Goal: Transaction & Acquisition: Purchase product/service

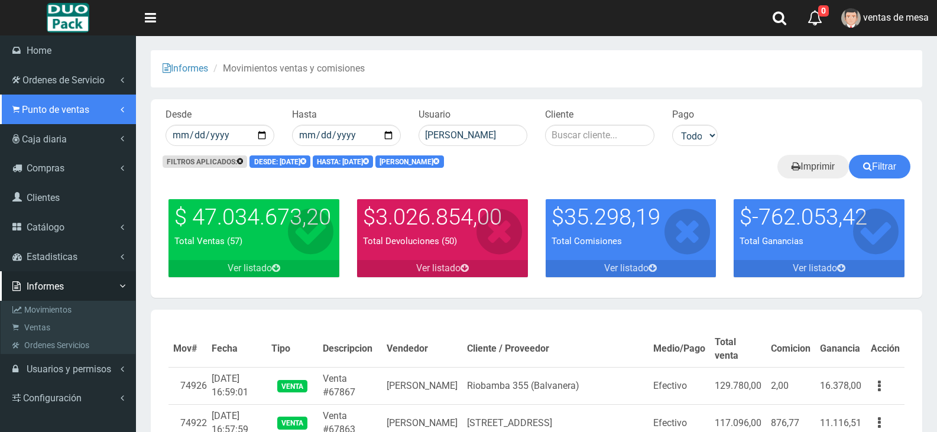
click at [40, 109] on span "Punto de ventas" at bounding box center [55, 109] width 67 height 11
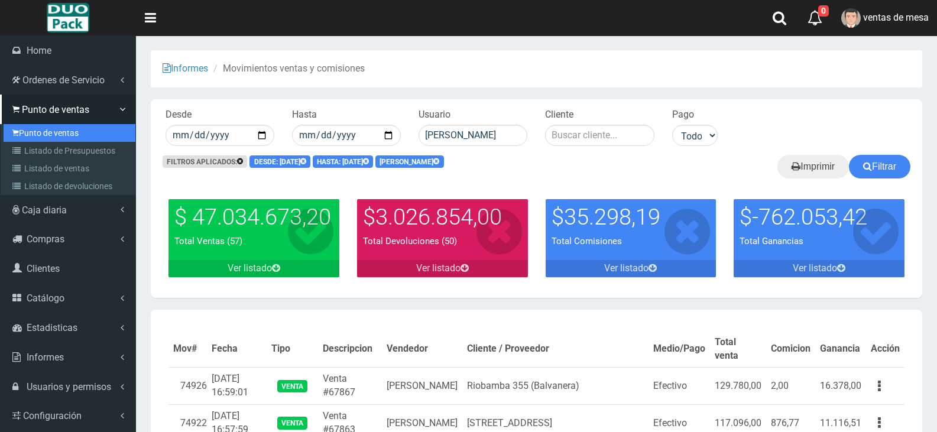
click at [32, 130] on link "Punto de ventas" at bounding box center [70, 133] width 132 height 18
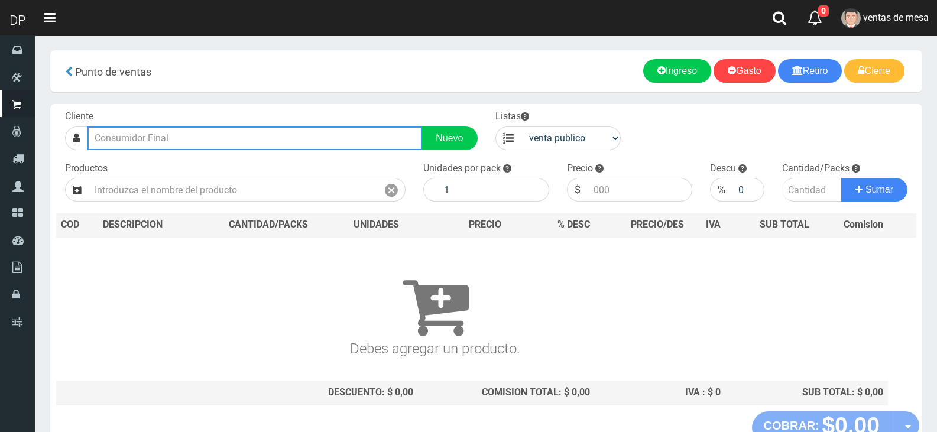
click at [221, 144] on input "text" at bounding box center [255, 139] width 335 height 24
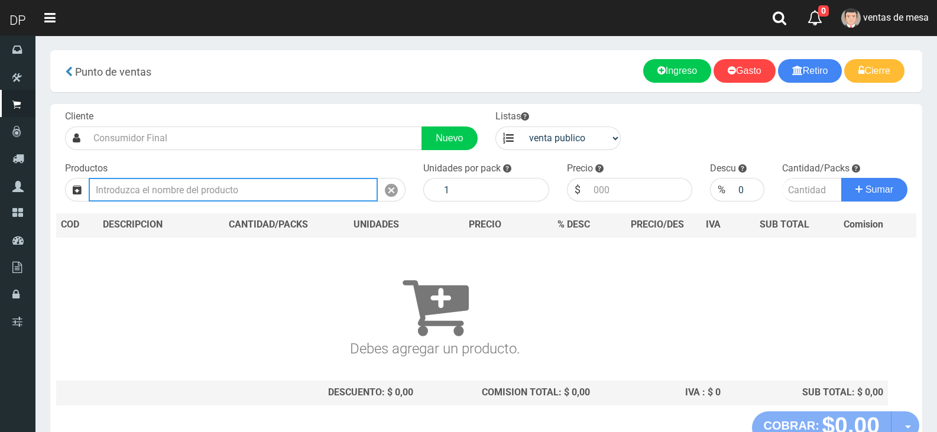
click at [216, 198] on input "text" at bounding box center [233, 190] width 289 height 24
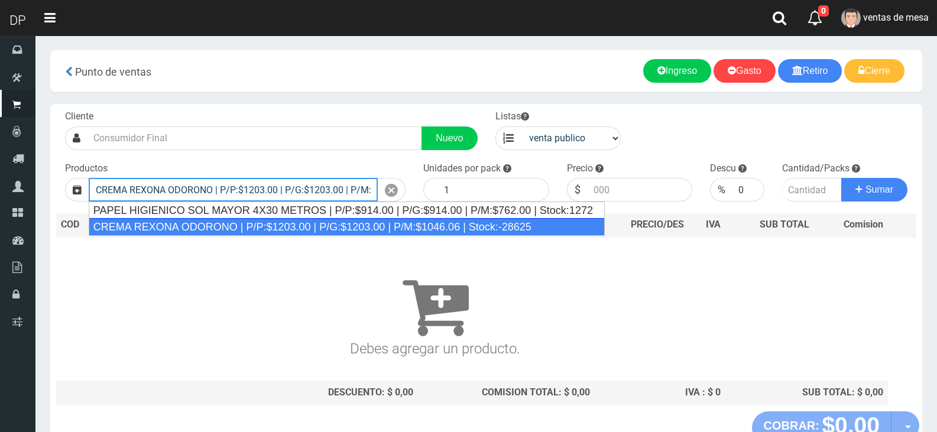
type input "CREMA REXONA ODORONO | P/P:$1203.00 | P/G:$1203.00 | P/M:$1046.06 | Stock:-28625"
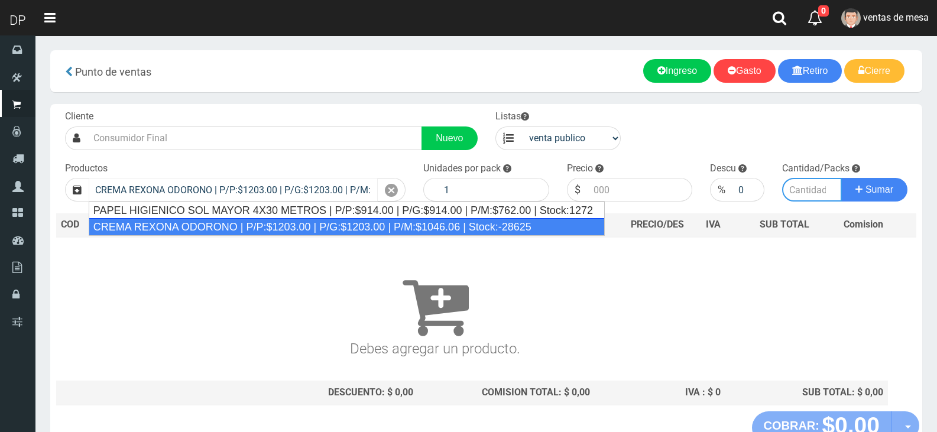
type input "12"
type input "1203.00"
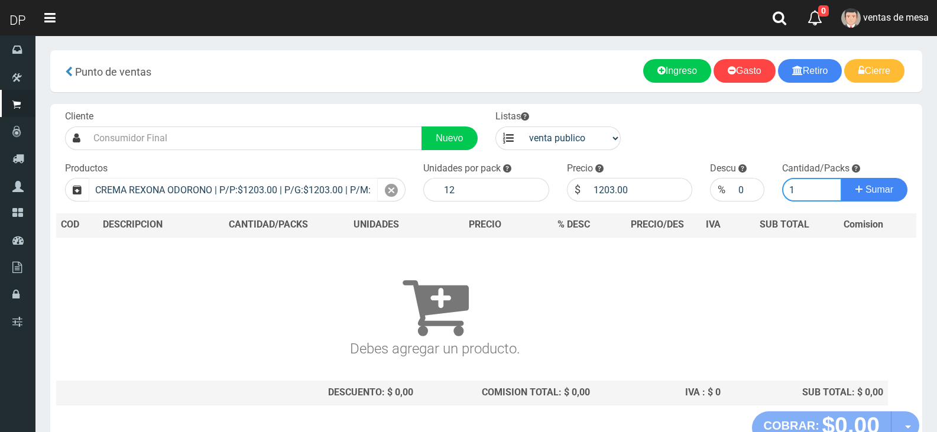
type input "1"
click at [842, 178] on button "Sumar" at bounding box center [875, 190] width 66 height 24
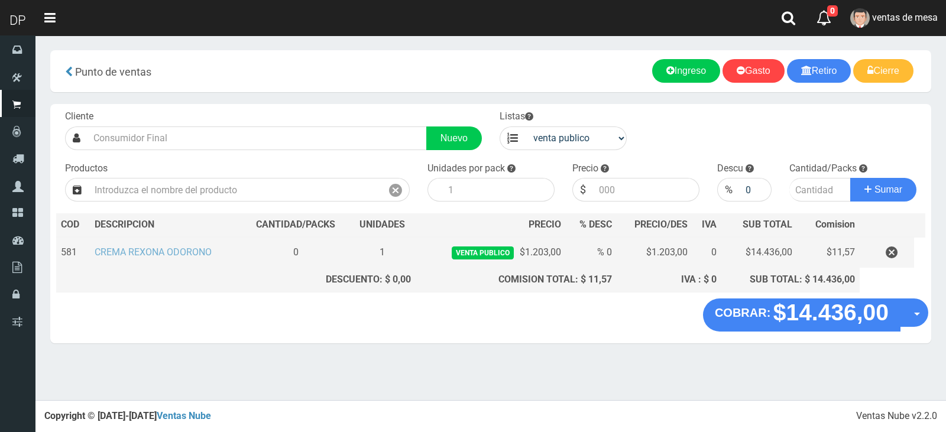
click at [135, 257] on link "CREMA REXONA ODORONO" at bounding box center [153, 252] width 117 height 11
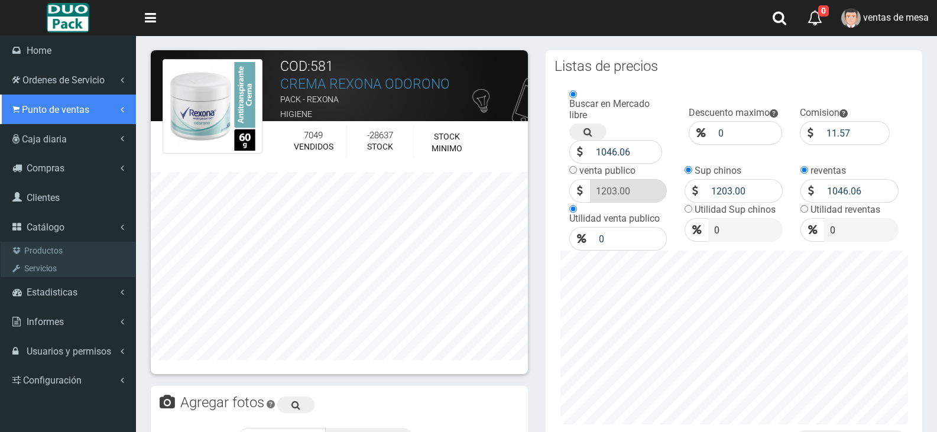
click at [31, 115] on span "Punto de ventas" at bounding box center [55, 109] width 67 height 11
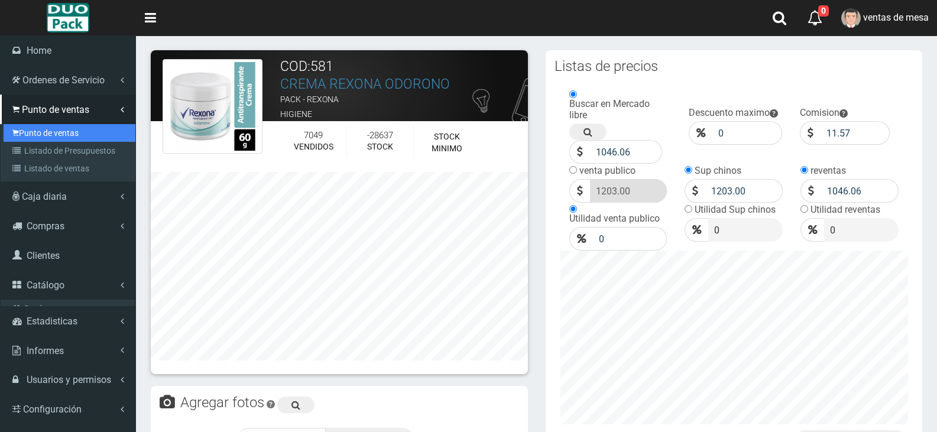
click at [34, 135] on link "Punto de ventas" at bounding box center [70, 133] width 132 height 18
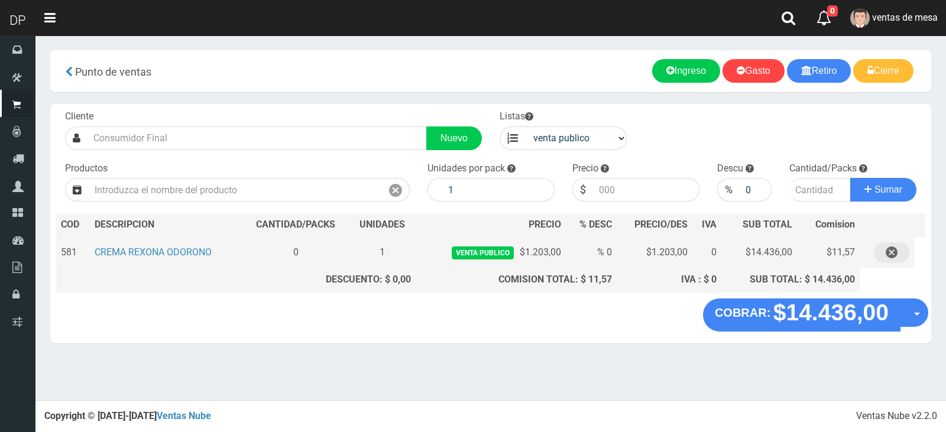
click at [896, 258] on icon "button" at bounding box center [892, 252] width 12 height 21
